Goal: Navigation & Orientation: Find specific page/section

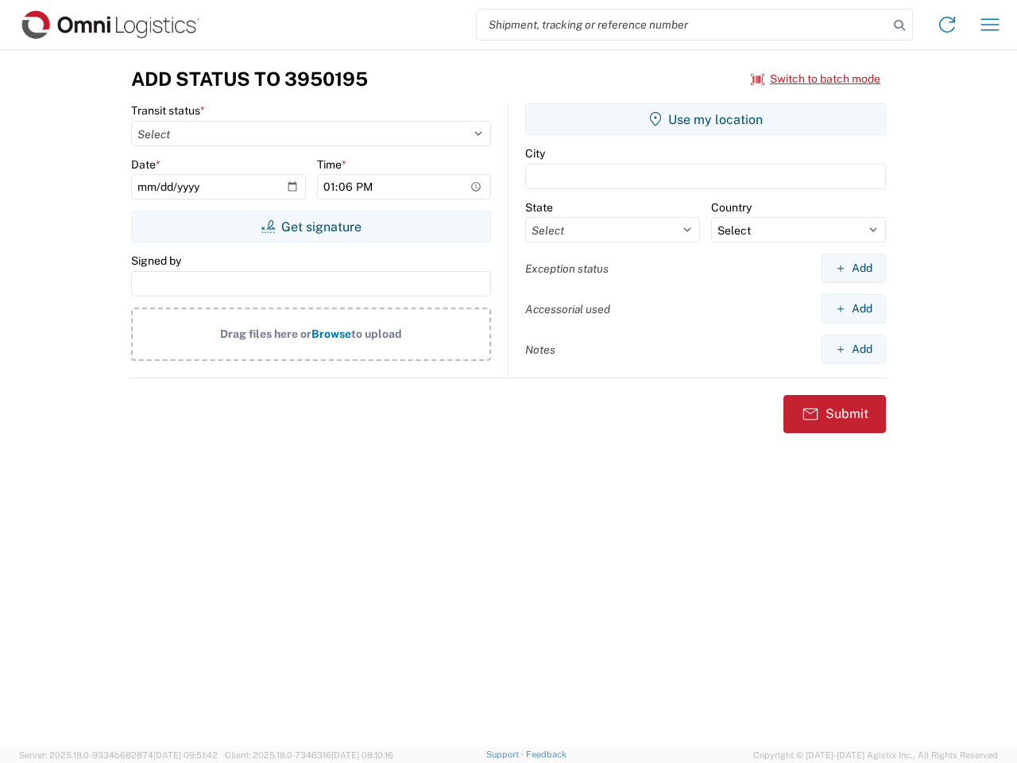
click at [683, 25] on input "search" at bounding box center [683, 25] width 412 height 30
click at [900, 25] on icon at bounding box center [900, 25] width 22 height 22
click at [947, 25] on icon at bounding box center [947, 24] width 25 height 25
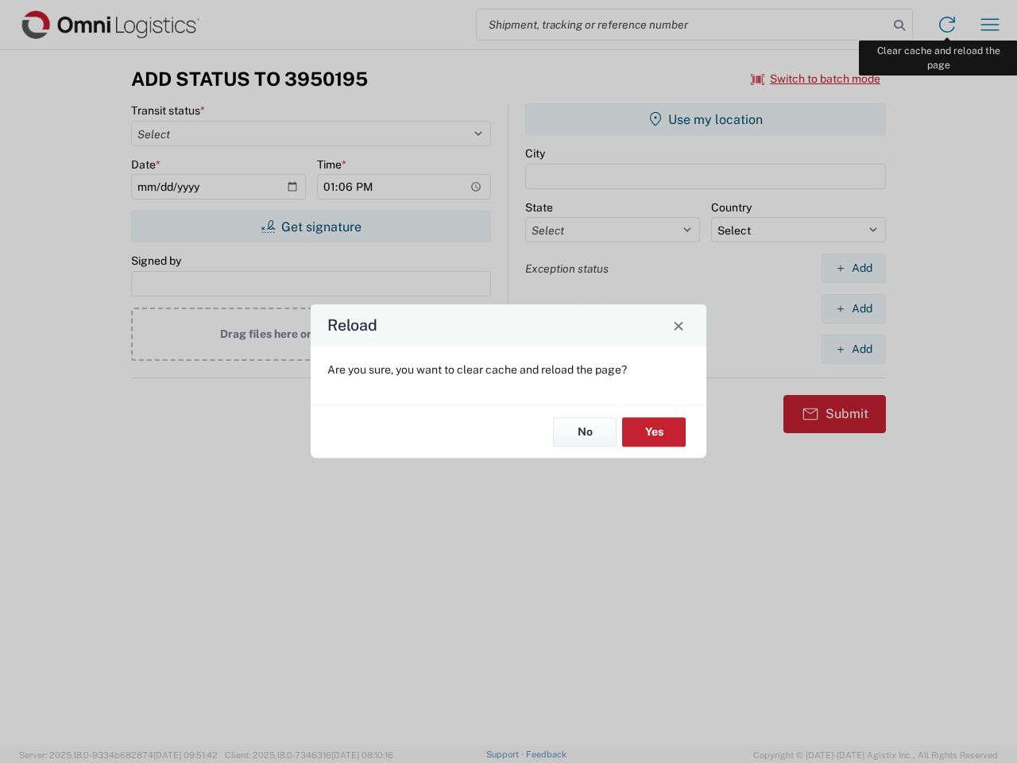
click at [990, 25] on div "Reload Are you sure, you want to clear cache and reload the page? No Yes" at bounding box center [508, 381] width 1017 height 763
click at [816, 79] on div "Reload Are you sure, you want to clear cache and reload the page? No Yes" at bounding box center [508, 381] width 1017 height 763
click at [311, 227] on div "Reload Are you sure, you want to clear cache and reload the page? No Yes" at bounding box center [508, 381] width 1017 height 763
click at [706, 119] on div "Reload Are you sure, you want to clear cache and reload the page? No Yes" at bounding box center [508, 381] width 1017 height 763
click at [854, 268] on div "Reload Are you sure, you want to clear cache and reload the page? No Yes" at bounding box center [508, 381] width 1017 height 763
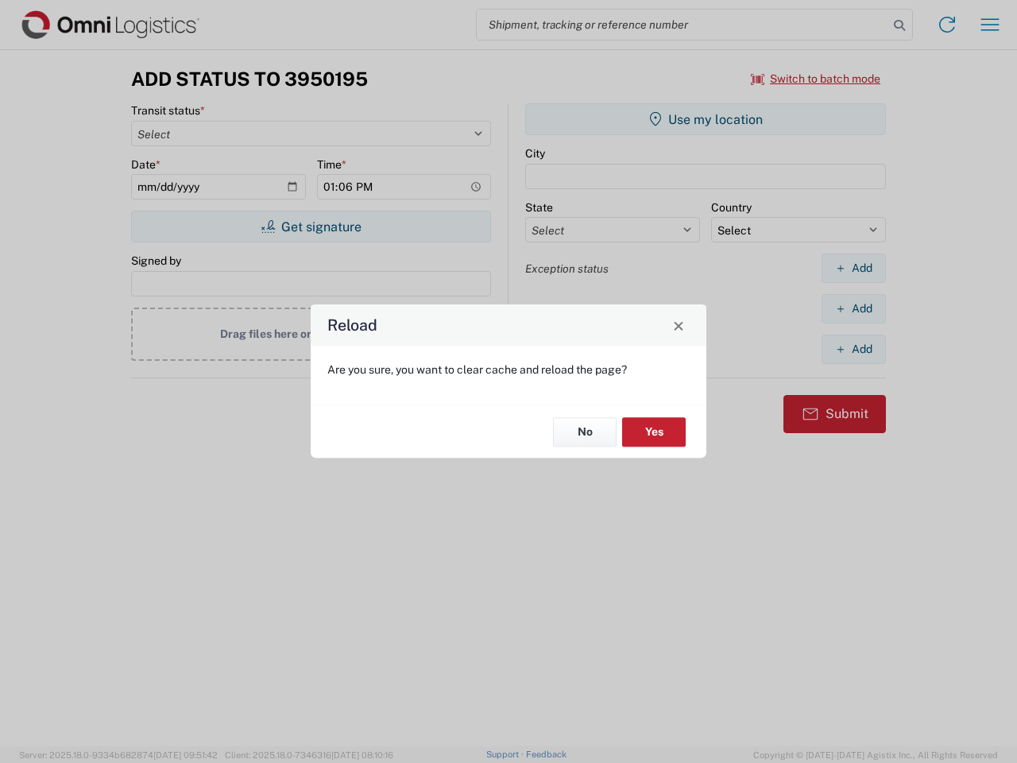
click at [854, 308] on div "Reload Are you sure, you want to clear cache and reload the page? No Yes" at bounding box center [508, 381] width 1017 height 763
click at [854, 349] on div "Reload Are you sure, you want to clear cache and reload the page? No Yes" at bounding box center [508, 381] width 1017 height 763
